Goal: Register for event/course

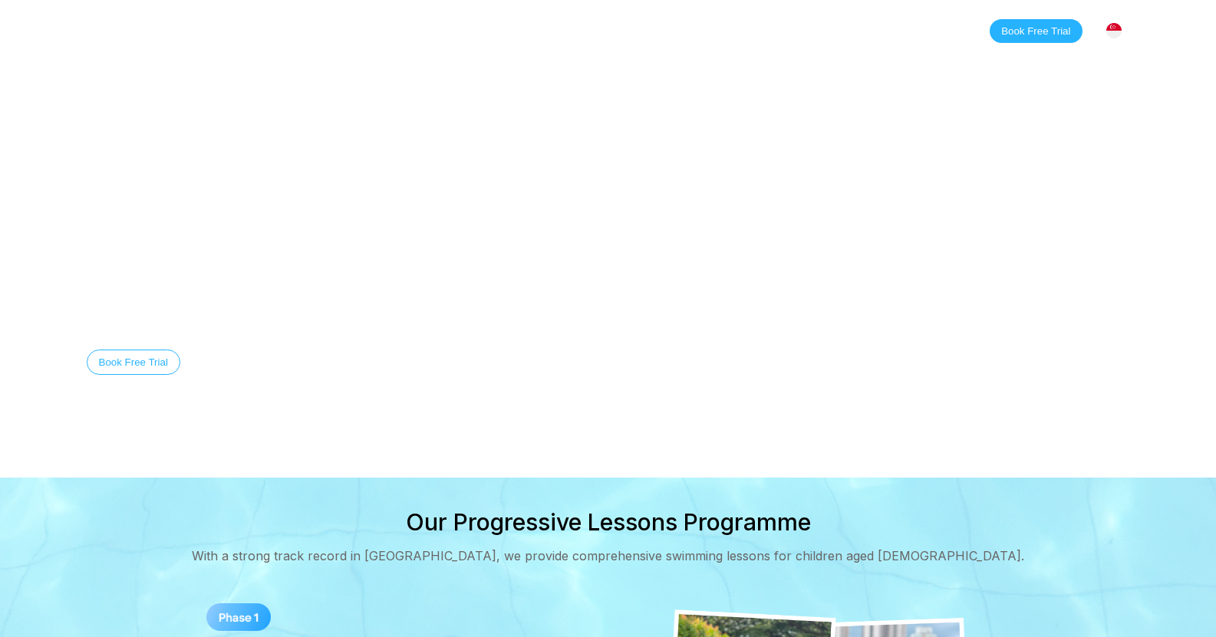
click at [251, 37] on link "Classes" at bounding box center [242, 30] width 74 height 15
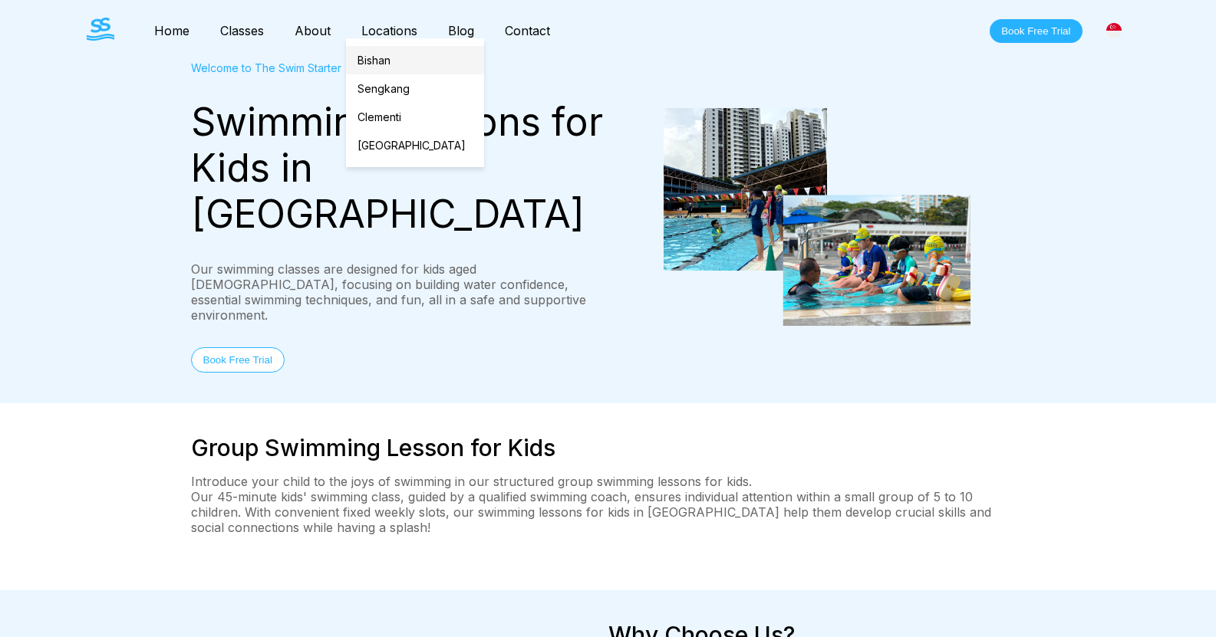
click at [388, 67] on link "Bishan" at bounding box center [415, 60] width 138 height 28
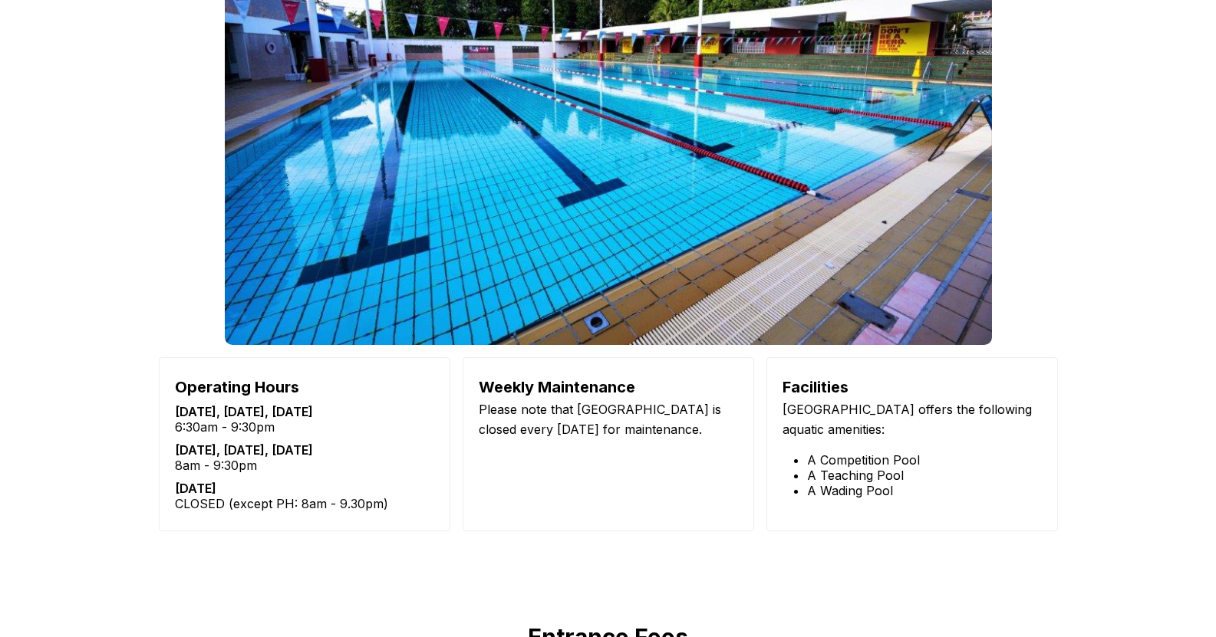
scroll to position [1917, 0]
